Goal: Complete application form

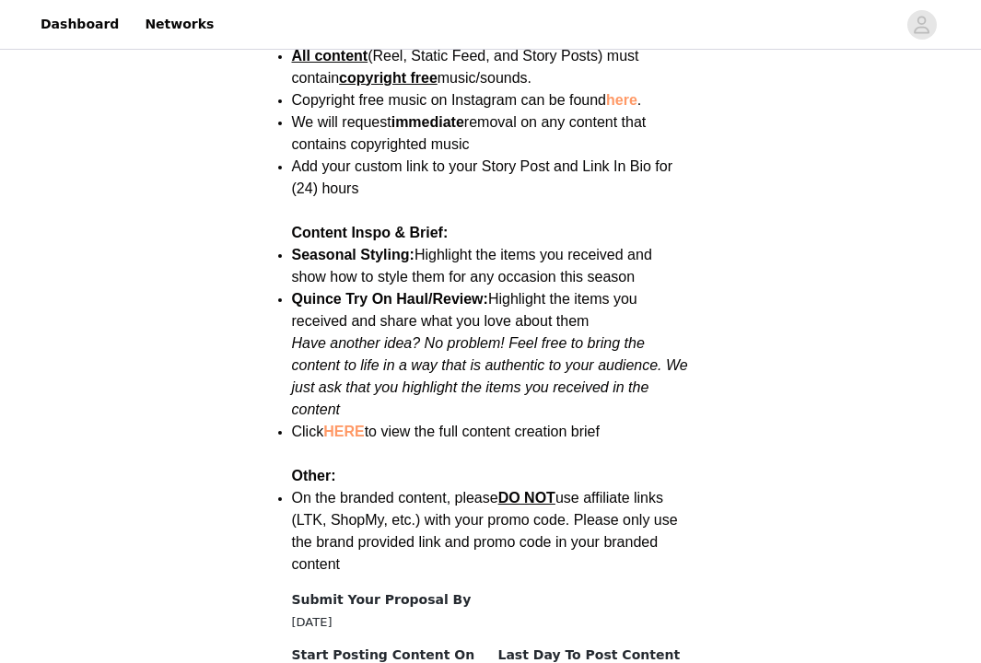
scroll to position [2613, 0]
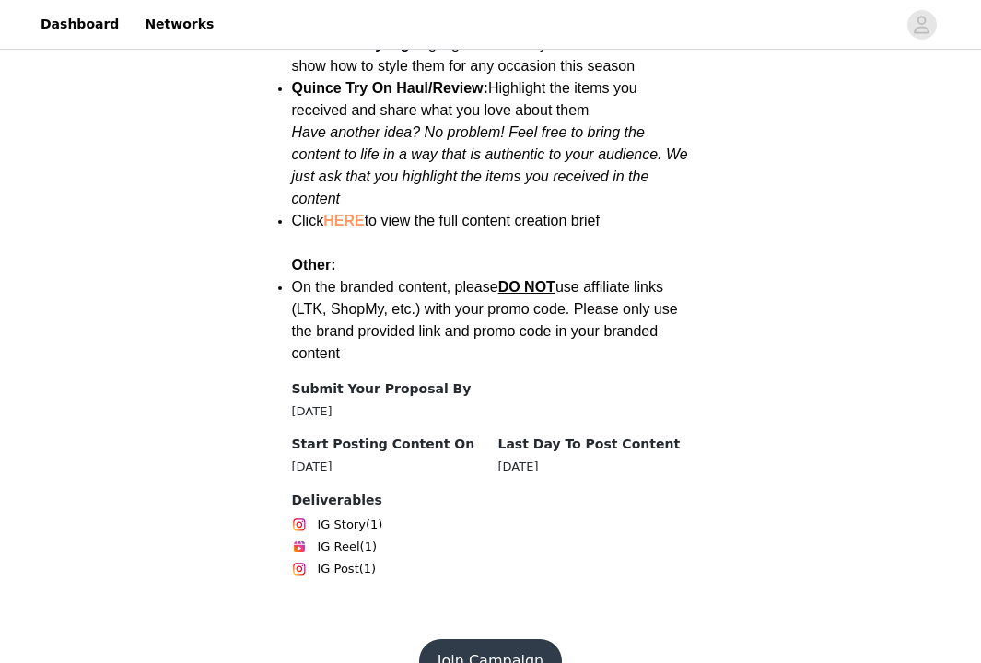
click at [474, 639] on button "Join Campaign" at bounding box center [490, 661] width 143 height 44
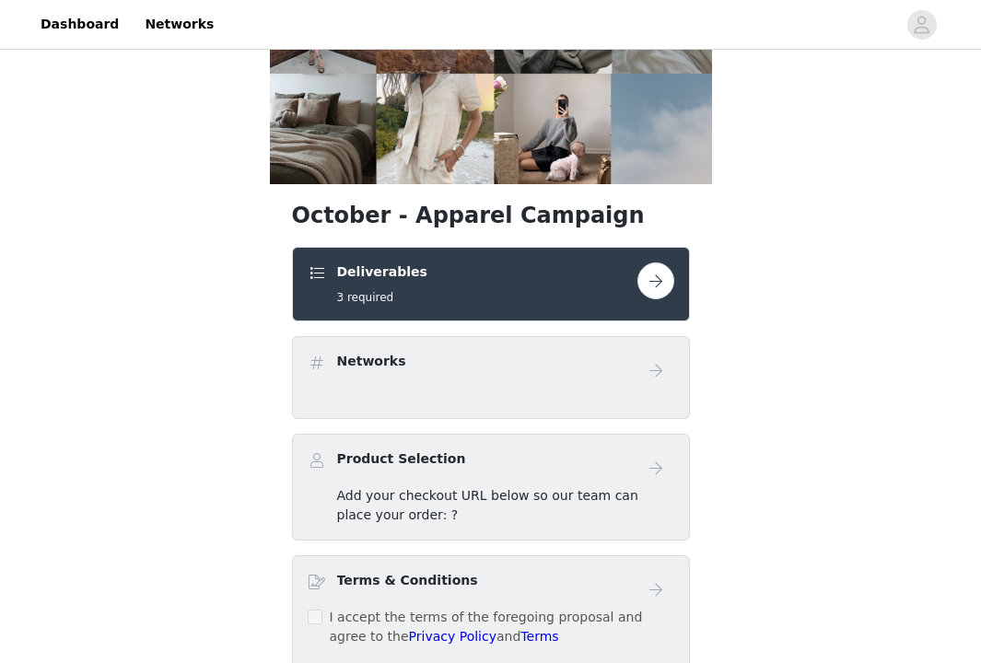
scroll to position [214, 0]
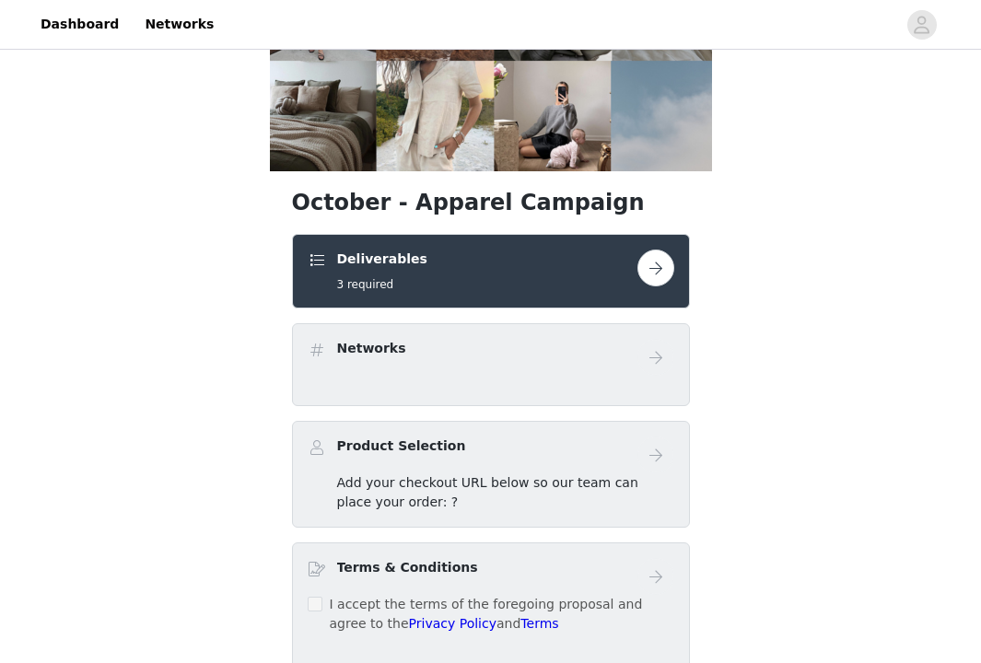
click at [652, 273] on button "button" at bounding box center [656, 268] width 37 height 37
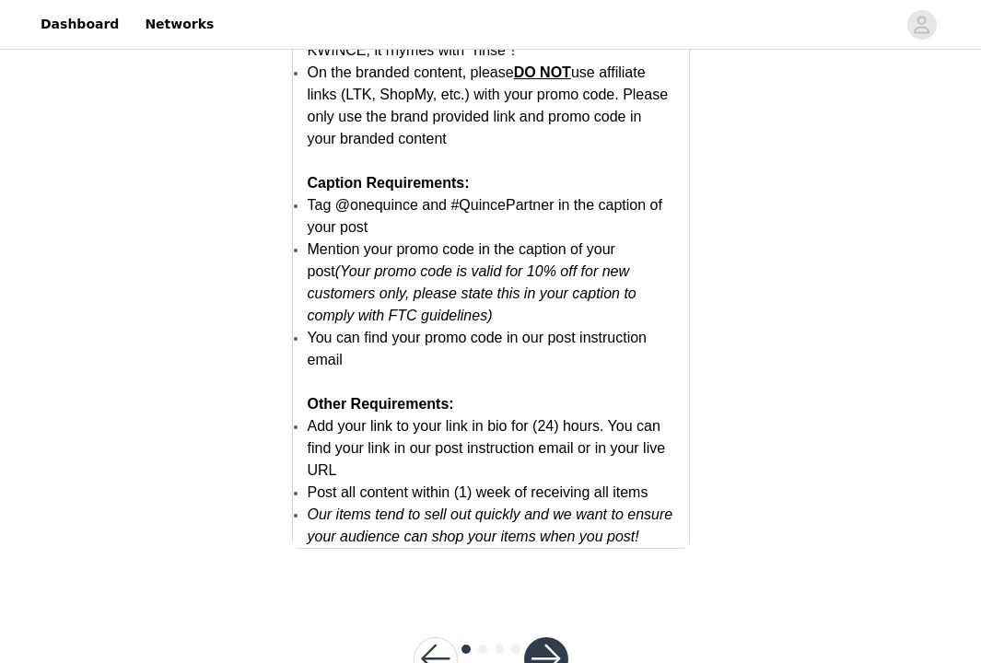
scroll to position [3675, 0]
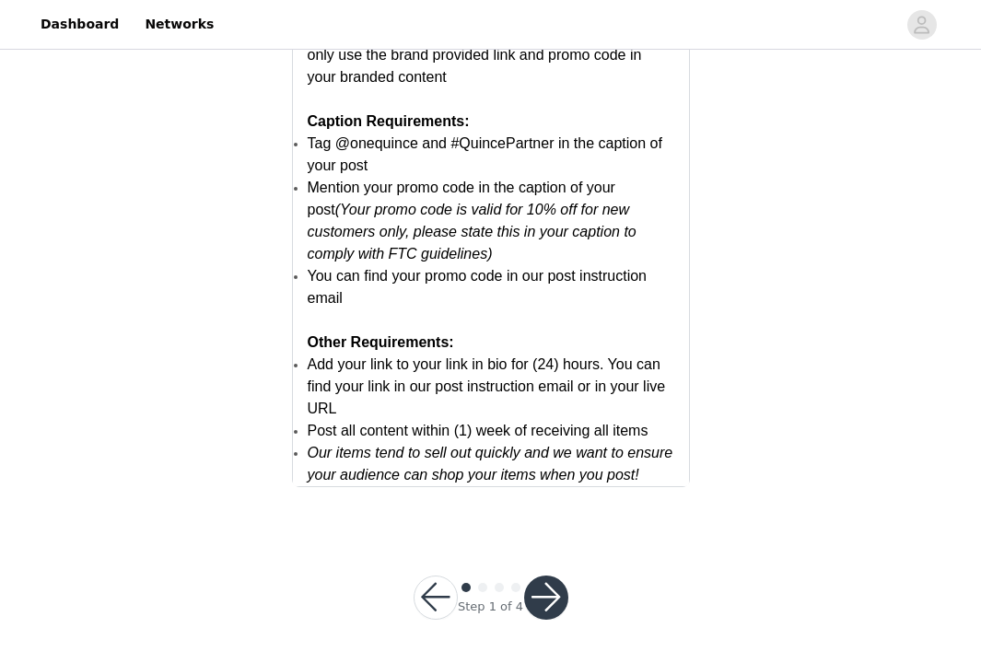
click at [548, 590] on button "button" at bounding box center [546, 598] width 44 height 44
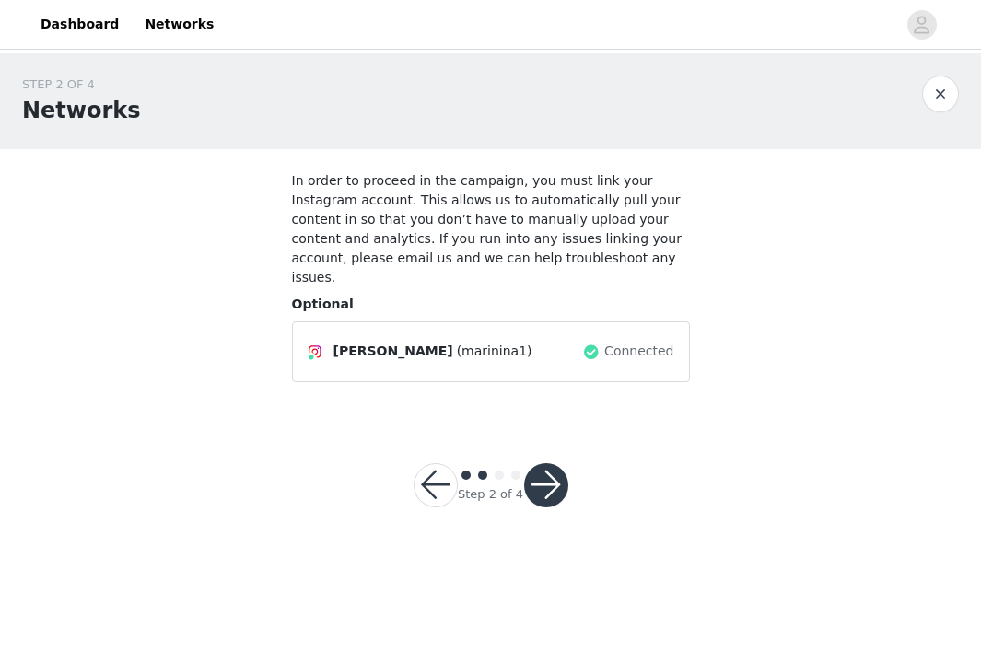
click at [547, 469] on button "button" at bounding box center [546, 485] width 44 height 44
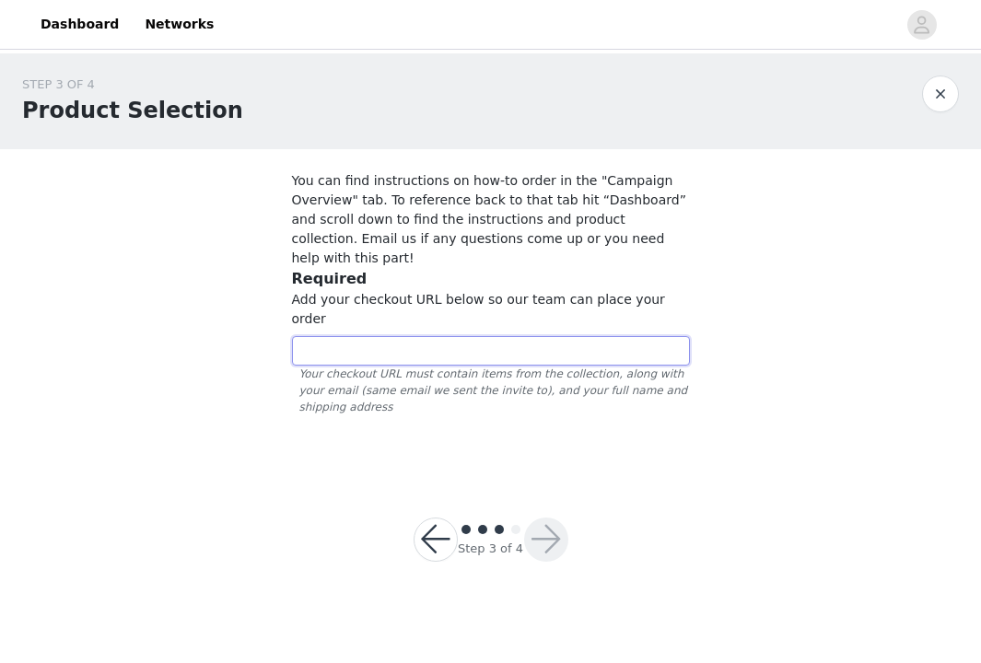
click at [454, 336] on input "text" at bounding box center [491, 350] width 398 height 29
paste input "[URL][DOMAIN_NAME]"
type input "[URL][DOMAIN_NAME]"
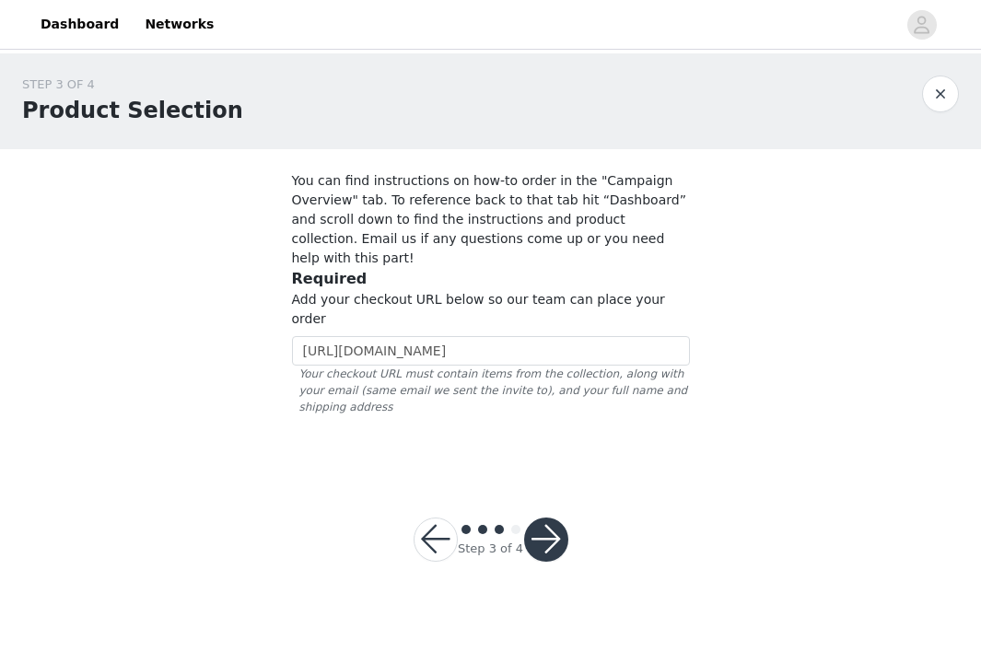
click at [543, 518] on button "button" at bounding box center [546, 540] width 44 height 44
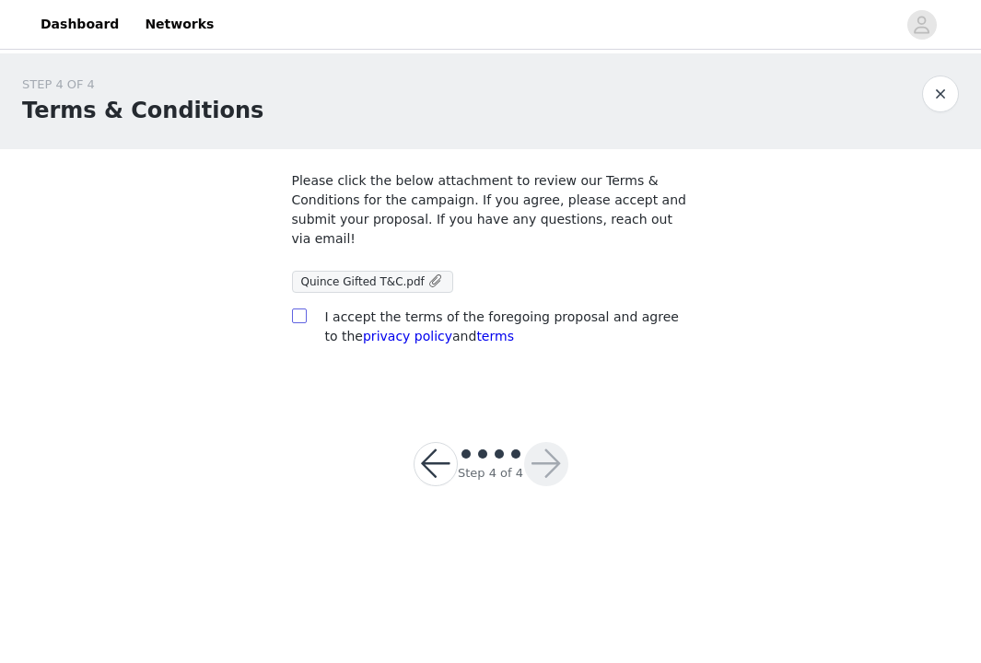
click at [299, 312] on input "checkbox" at bounding box center [298, 315] width 13 height 13
checkbox input "true"
click at [555, 468] on button "button" at bounding box center [546, 464] width 44 height 44
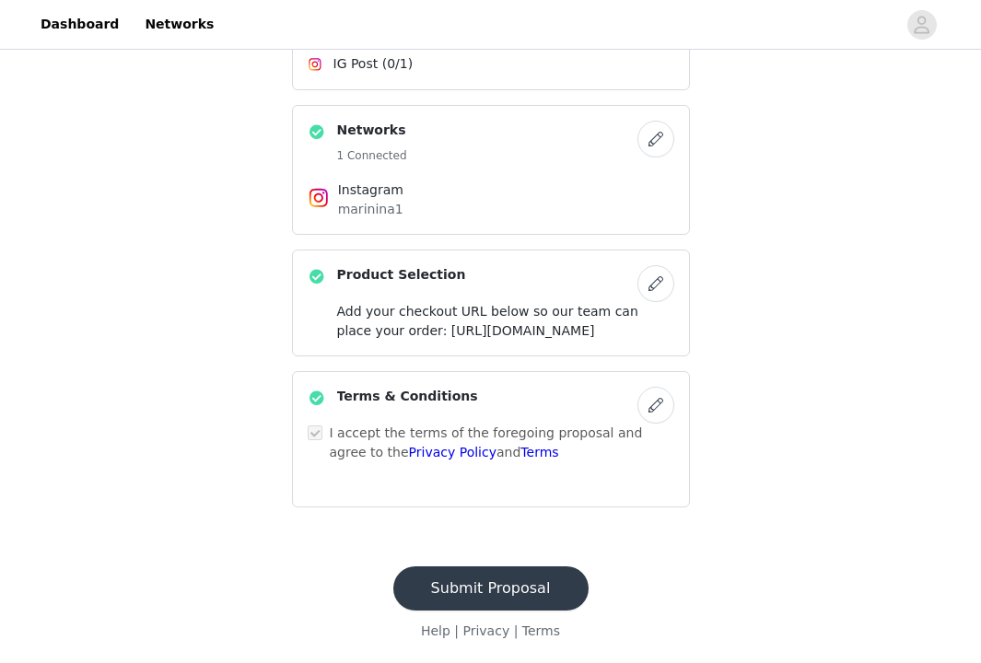
scroll to position [558, 0]
click at [531, 581] on button "Submit Proposal" at bounding box center [490, 589] width 195 height 44
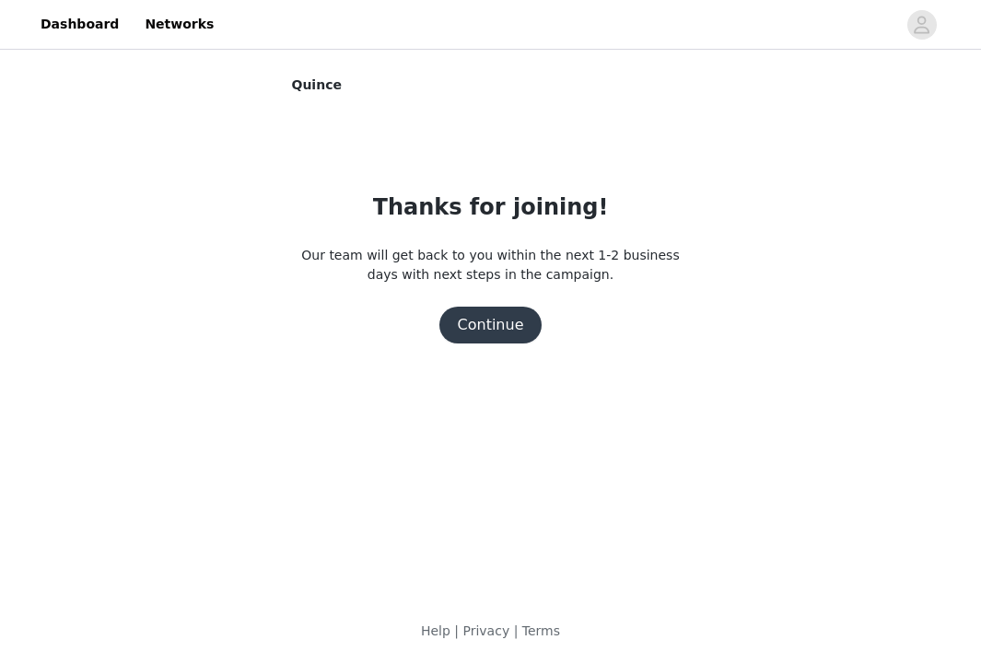
click at [465, 323] on button "Continue" at bounding box center [491, 325] width 103 height 37
